Goal: Task Accomplishment & Management: Manage account settings

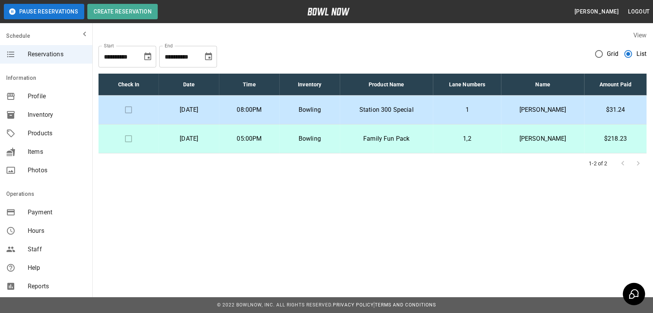
click at [451, 109] on p "1" at bounding box center [468, 109] width 56 height 9
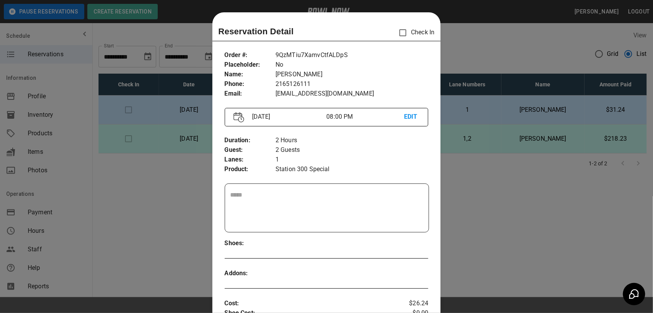
scroll to position [12, 0]
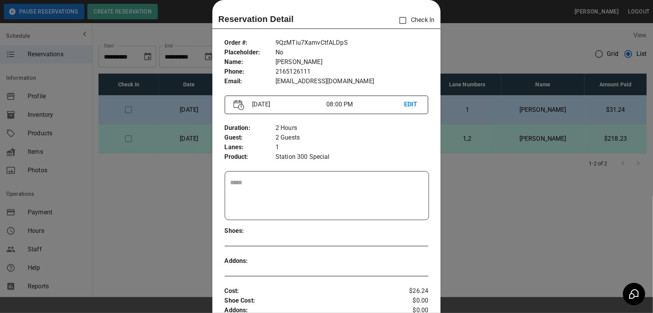
click at [491, 49] on div at bounding box center [326, 156] width 653 height 313
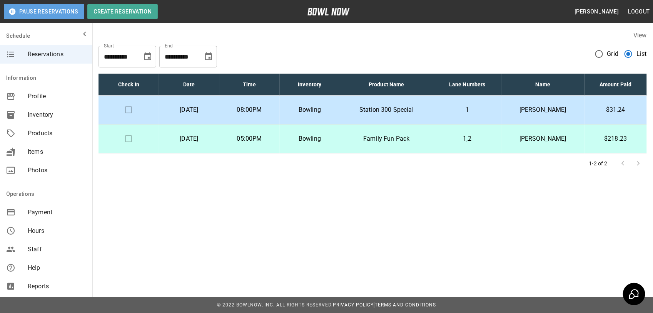
click at [33, 8] on button "Pause Reservations" at bounding box center [44, 11] width 80 height 15
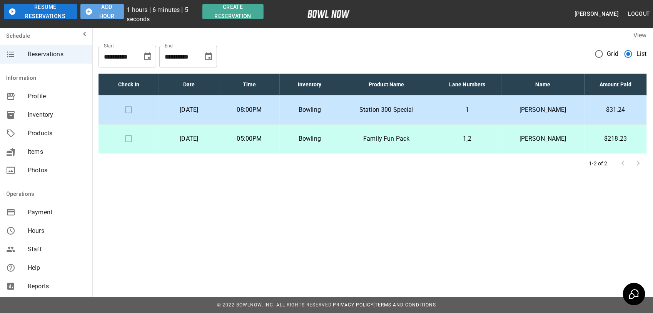
click at [112, 5] on button "Add Hour" at bounding box center [101, 11] width 43 height 15
click at [110, 5] on button "Add Hour" at bounding box center [101, 11] width 43 height 15
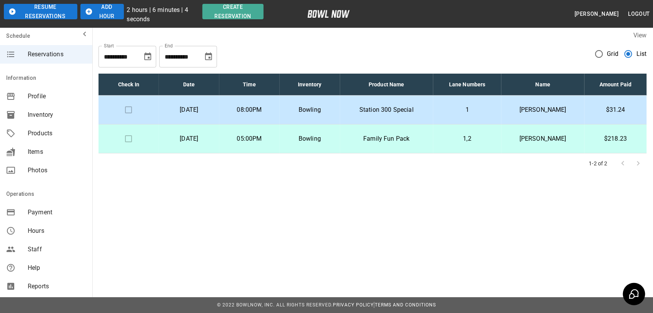
click at [110, 5] on button "Add Hour" at bounding box center [101, 11] width 43 height 15
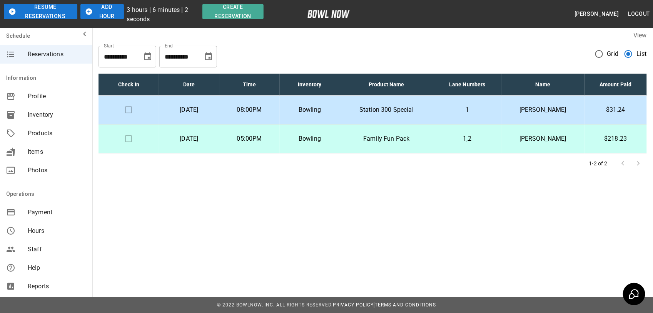
click at [110, 5] on button "Add Hour" at bounding box center [101, 11] width 43 height 15
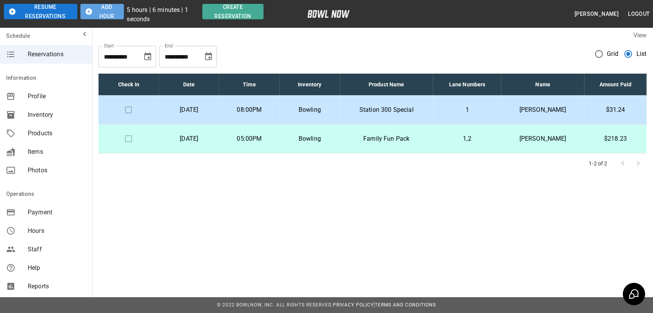
click at [110, 5] on button "Add Hour" at bounding box center [101, 11] width 43 height 15
click at [110, 5] on button "Add Hour" at bounding box center [114, 11] width 48 height 15
click at [110, 5] on button "Add Hour" at bounding box center [101, 11] width 43 height 15
